Goal: Book appointment/travel/reservation

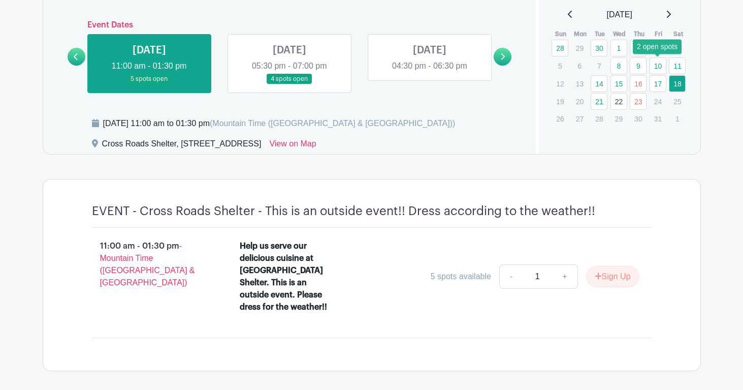
click at [659, 67] on link "10" at bounding box center [658, 65] width 17 height 17
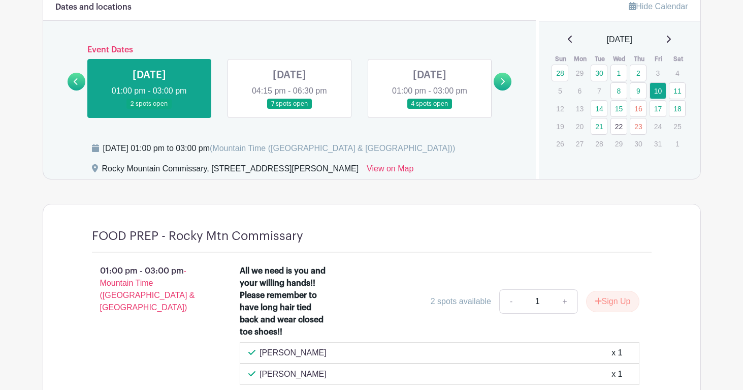
scroll to position [629, 0]
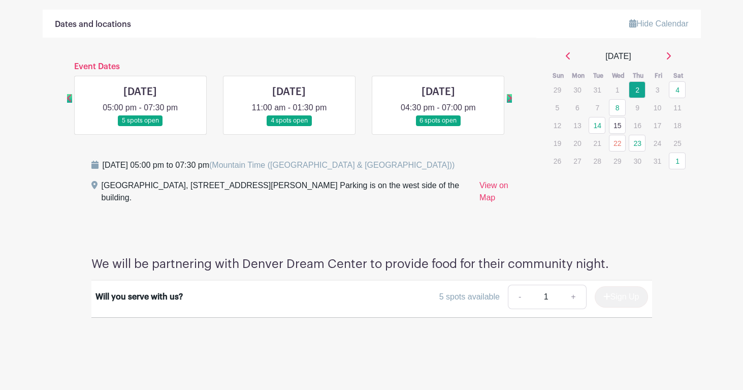
scroll to position [55, 0]
